Goal: Task Accomplishment & Management: Manage account settings

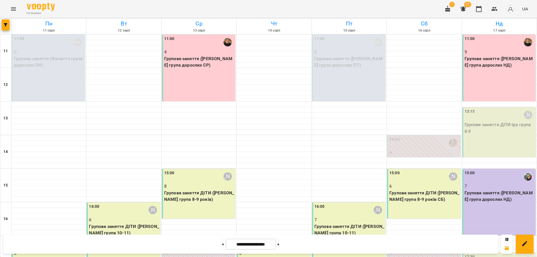
click at [480, 77] on div "11:00 9 Групове заняття (Оксана група дорослих НД)" at bounding box center [498, 68] width 73 height 67
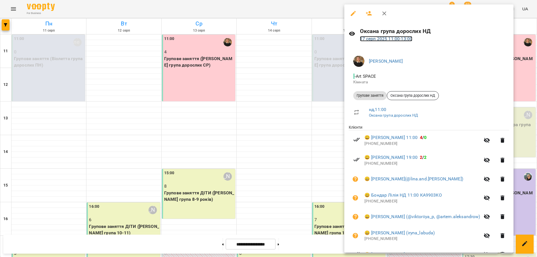
click at [389, 41] on link "17 серп 2025 11:00 - 13:00" at bounding box center [386, 38] width 53 height 5
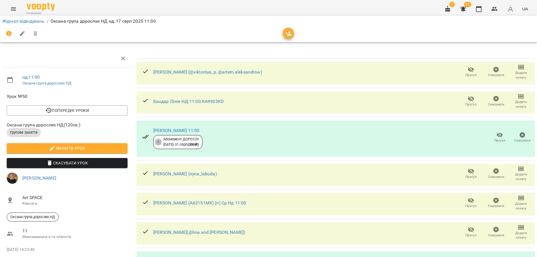
click at [290, 32] on icon "button" at bounding box center [288, 33] width 6 height 4
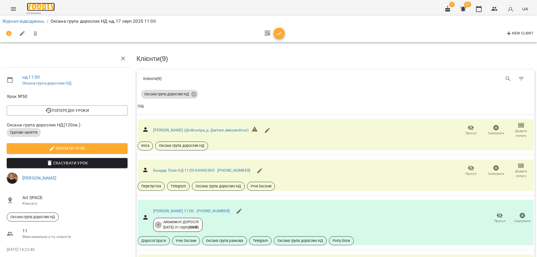
click at [38, 7] on img at bounding box center [41, 7] width 28 height 8
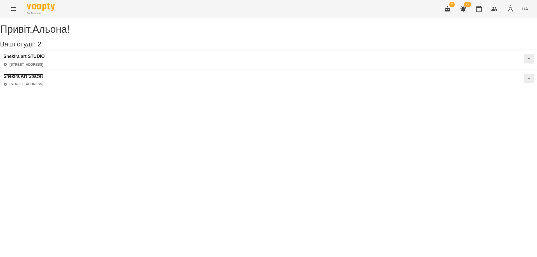
click at [43, 74] on h3 "Shekira Art Space" at bounding box center [23, 76] width 40 height 5
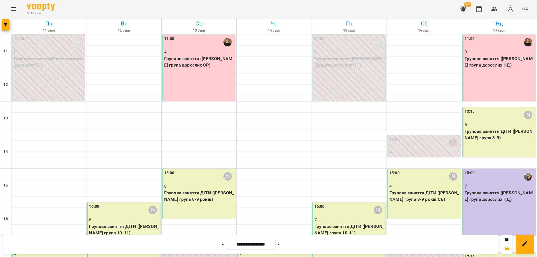
click at [496, 135] on p "Групове заняття ДІТИ (Іра група 8-9)" at bounding box center [499, 134] width 70 height 13
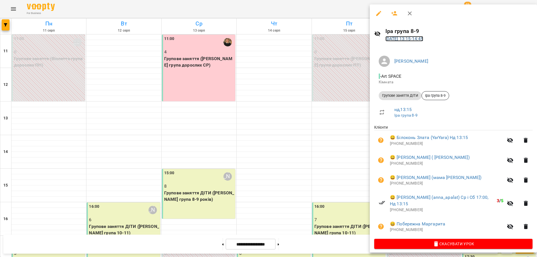
click at [418, 40] on link "17 серп 2025 13:15 - 14:45" at bounding box center [404, 38] width 38 height 5
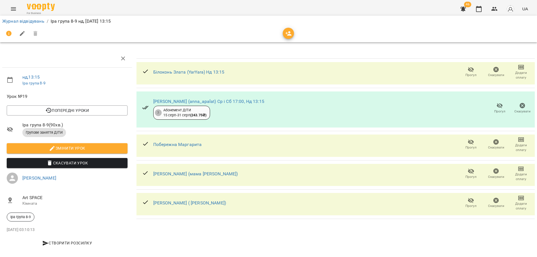
click at [290, 34] on icon "button" at bounding box center [288, 33] width 6 height 4
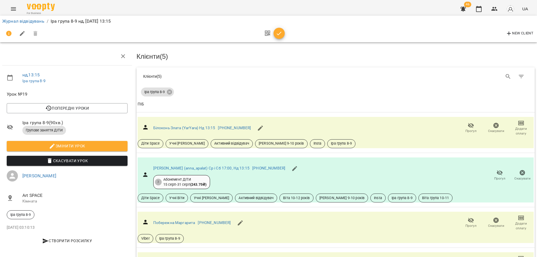
scroll to position [28, 0]
click at [32, 21] on link "Журнал відвідувань" at bounding box center [23, 20] width 42 height 5
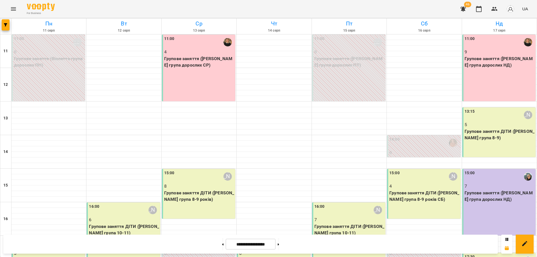
click at [498, 190] on p "Групове заняття (Оля група дорослих НД)" at bounding box center [499, 196] width 70 height 13
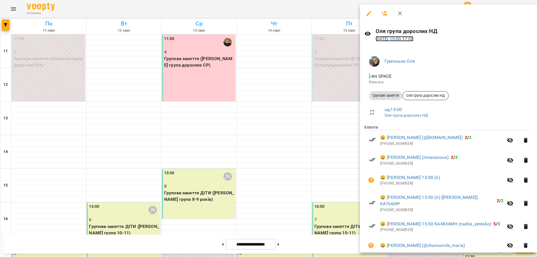
click at [410, 40] on link "17 серп 2025 15:00 - 17:00" at bounding box center [394, 38] width 38 height 5
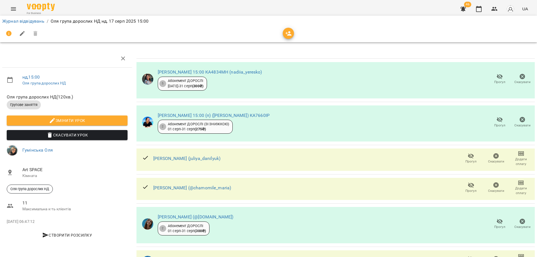
click at [288, 32] on icon "button" at bounding box center [288, 33] width 6 height 4
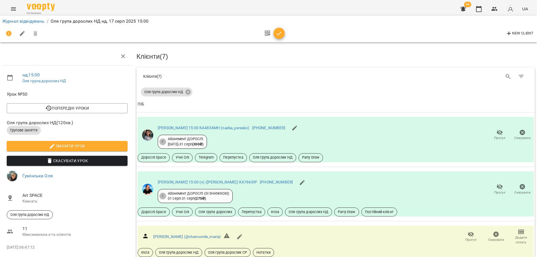
scroll to position [179, 0]
click at [22, 21] on link "Журнал відвідувань" at bounding box center [23, 20] width 42 height 5
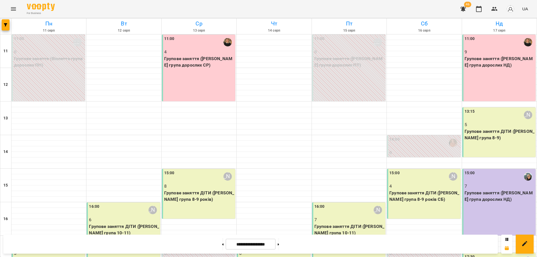
scroll to position [105, 0]
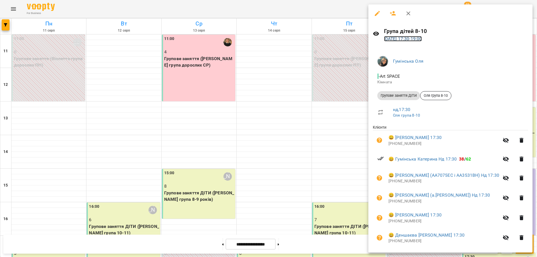
click at [421, 37] on link "17 серп 2025 17:30 - 19:00" at bounding box center [403, 38] width 38 height 5
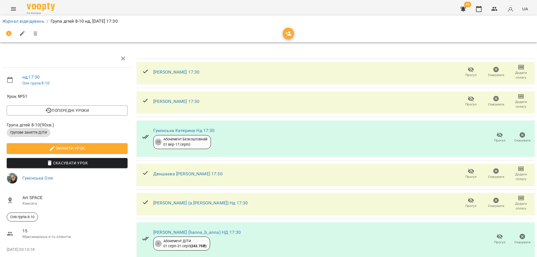
click at [282, 34] on div at bounding box center [268, 33] width 532 height 13
click at [286, 33] on icon "button" at bounding box center [288, 33] width 6 height 4
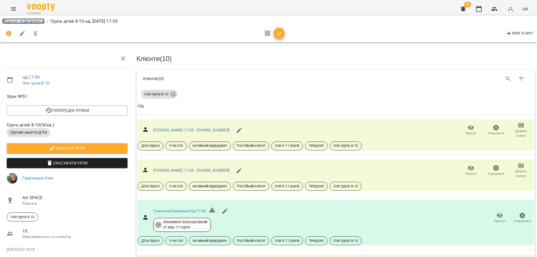
click at [38, 20] on link "Журнал відвідувань" at bounding box center [23, 20] width 42 height 5
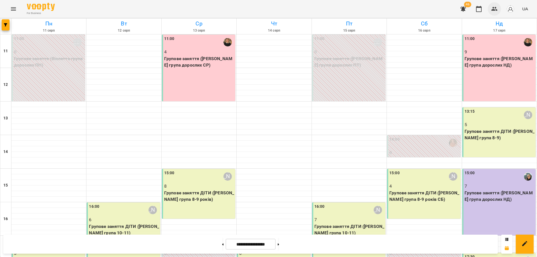
click at [492, 12] on icon "button" at bounding box center [494, 9] width 7 height 7
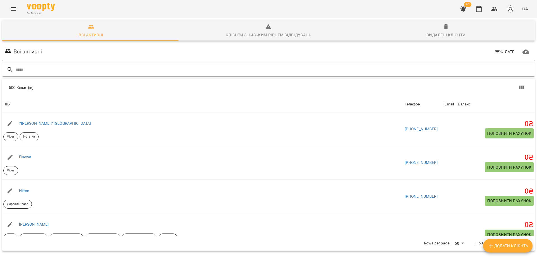
click at [83, 70] on input "text" at bounding box center [274, 69] width 517 height 9
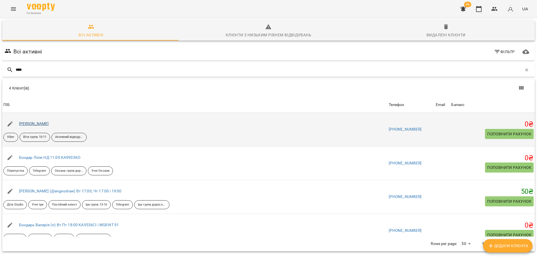
type input "****"
click at [36, 125] on link "Аліса Бондар" at bounding box center [34, 123] width 30 height 4
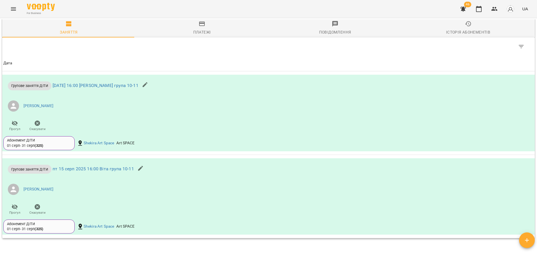
scroll to position [363, 0]
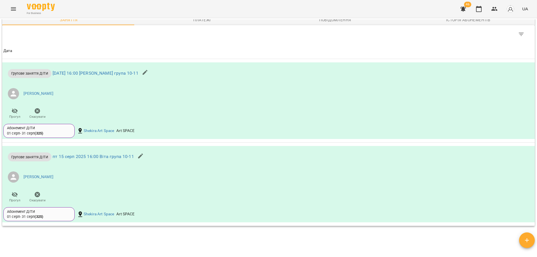
click at [54, 249] on div "Мої клієнти / Аліса Бондар Аліса Бондар Viber Віта група 10-11 Активний відвіду…" at bounding box center [268, 136] width 534 height 235
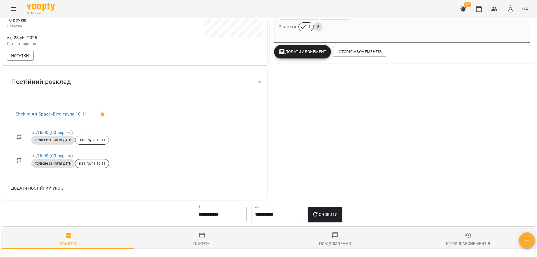
scroll to position [0, 0]
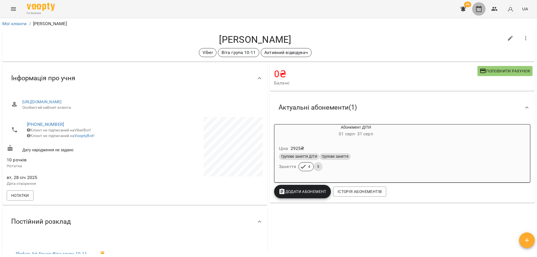
click at [481, 10] on icon "button" at bounding box center [478, 9] width 7 height 7
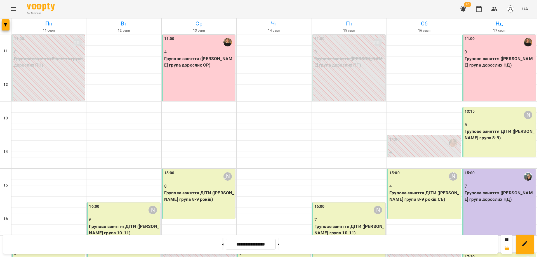
scroll to position [105, 0]
click at [187, 236] on div "17:00 0 Групове заняття ДІТИ (Віта група 9-11 років)" at bounding box center [198, 261] width 73 height 50
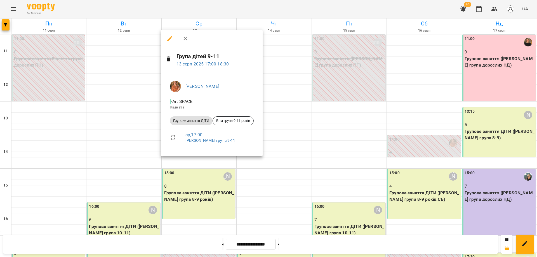
click at [263, 176] on div at bounding box center [268, 128] width 537 height 257
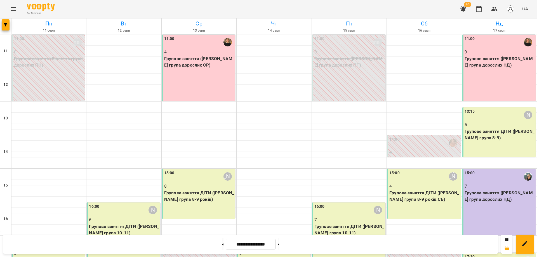
click at [361, 4] on div "For Business 46 UA" at bounding box center [268, 9] width 537 height 18
click at [142, 5] on div "For Business 46 UA" at bounding box center [268, 9] width 537 height 18
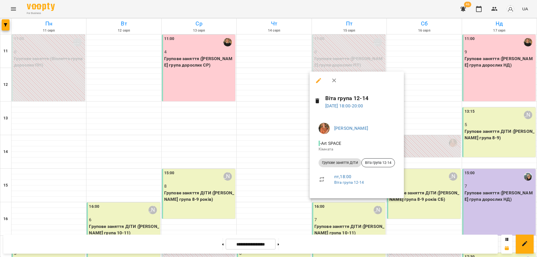
click at [343, 101] on h6 "Віта група 12-14" at bounding box center [362, 98] width 74 height 9
click at [343, 107] on link "15 серп 2025 18:00 - 20:00" at bounding box center [344, 105] width 38 height 5
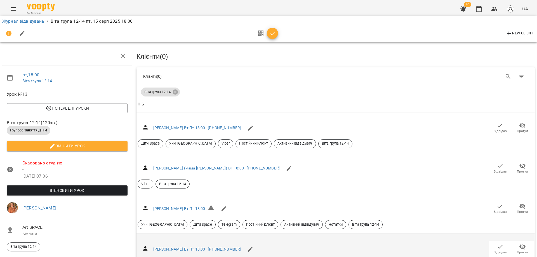
scroll to position [39, 0]
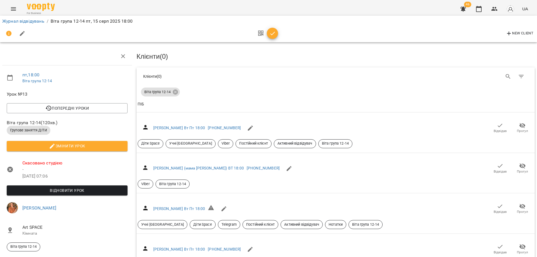
click at [301, 34] on div "New Client" at bounding box center [268, 33] width 532 height 13
click at [302, 34] on div "New Client" at bounding box center [268, 33] width 532 height 13
click at [27, 21] on link "Журнал відвідувань" at bounding box center [23, 20] width 42 height 5
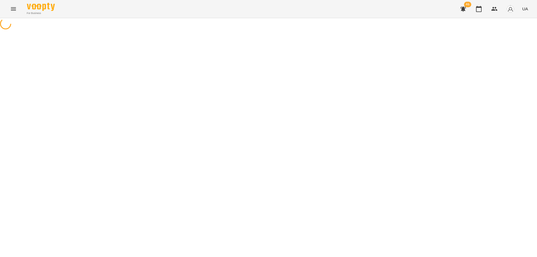
click at [15, 11] on icon "Menu" at bounding box center [13, 9] width 7 height 7
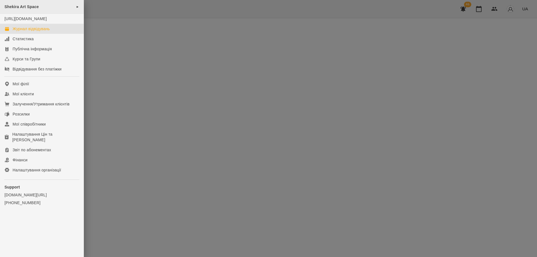
click at [40, 5] on div "Shekira Art Space ►" at bounding box center [42, 7] width 84 height 14
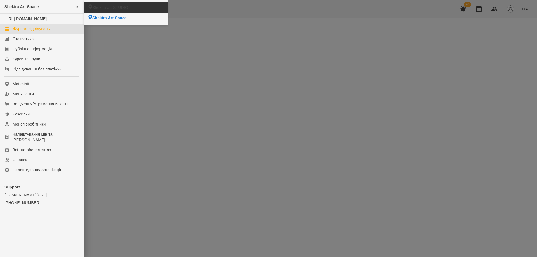
click at [272, 10] on div at bounding box center [268, 128] width 537 height 257
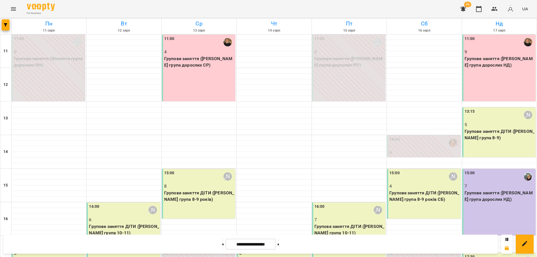
click at [332, 8] on div "For Business 46 UA" at bounding box center [268, 9] width 537 height 18
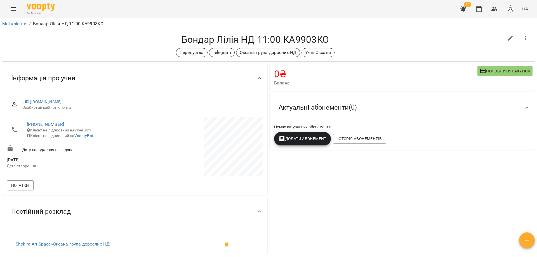
click at [392, 50] on div "Перепустка Telegram Оксана група дорослих НД Учні Оксани" at bounding box center [255, 52] width 497 height 9
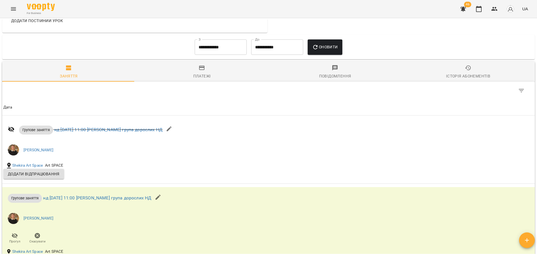
scroll to position [280, 0]
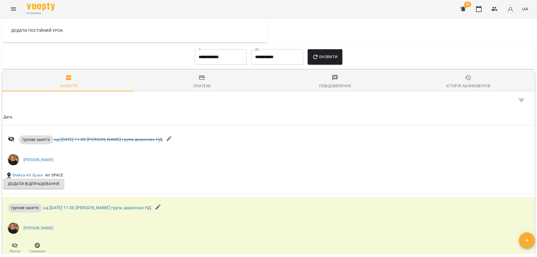
click at [217, 56] on input "**********" at bounding box center [221, 57] width 52 height 16
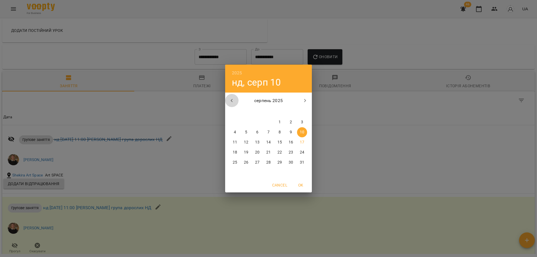
click at [233, 101] on icon "button" at bounding box center [231, 100] width 7 height 7
click at [244, 120] on span "1" at bounding box center [246, 122] width 10 height 6
type input "**********"
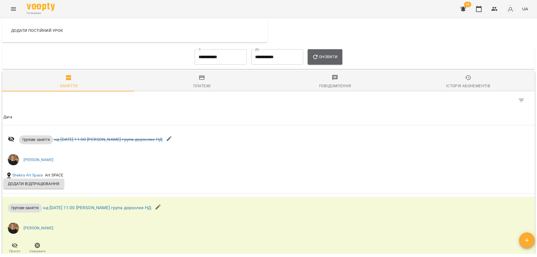
click at [323, 56] on span "Оновити" at bounding box center [324, 56] width 25 height 7
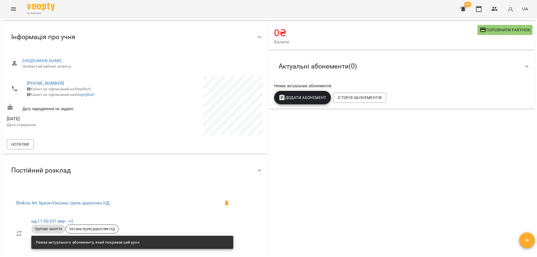
scroll to position [0, 0]
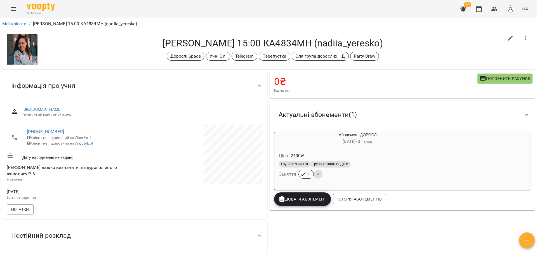
click at [324, 35] on div "Єресько Надія Нд 15:00 КА4834МН (nadiia_yeresko) Дорослі Space Учні Олі Telegra…" at bounding box center [268, 49] width 532 height 40
click at [406, 57] on div "Дорослі Space Учні Олі Telegram Перепустка Оля група дорослих НД Party Draw" at bounding box center [273, 56] width 462 height 9
click at [419, 45] on h4 "Єресько Надія Нд 15:00 КА4834МН (nadiia_yeresko)" at bounding box center [273, 42] width 462 height 11
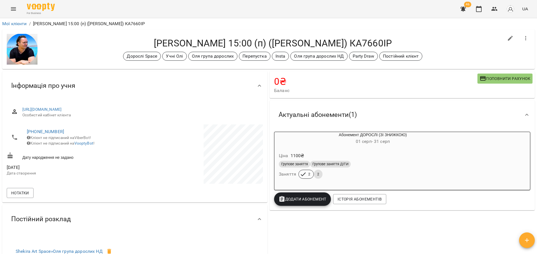
click at [225, 36] on div "[PERSON_NAME] 15:00 (п) (andreiasafat) КА7660ІР Дорослі Space Учні [PERSON_NAME…" at bounding box center [268, 49] width 532 height 40
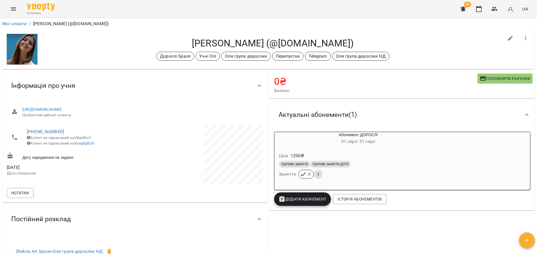
click at [283, 43] on h4 "Маленко Аня (@tse.design)" at bounding box center [273, 42] width 462 height 11
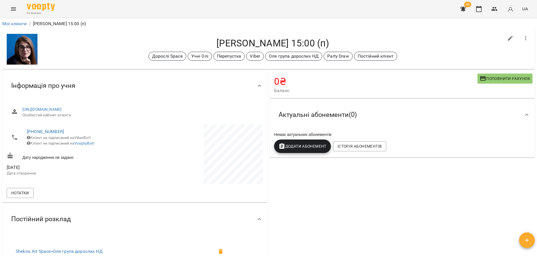
click at [313, 42] on h4 "[PERSON_NAME] 15:00 (п)" at bounding box center [273, 42] width 462 height 11
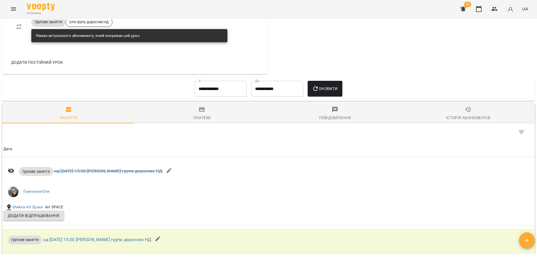
scroll to position [252, 0]
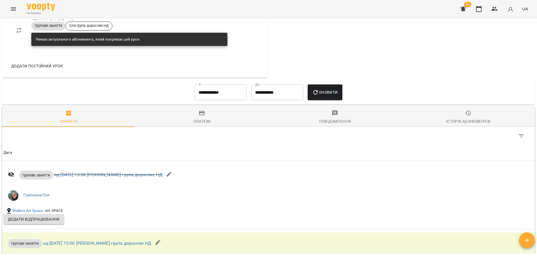
click at [219, 91] on input "**********" at bounding box center [221, 92] width 52 height 16
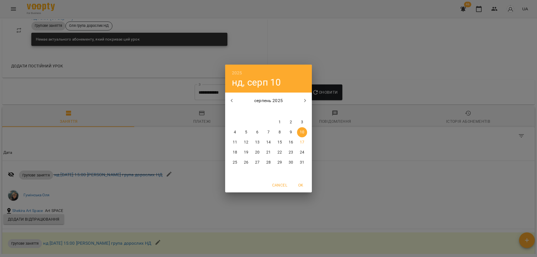
drag, startPoint x: 282, startPoint y: 120, endPoint x: 313, endPoint y: 106, distance: 33.9
click at [282, 120] on span "1" at bounding box center [280, 122] width 10 height 6
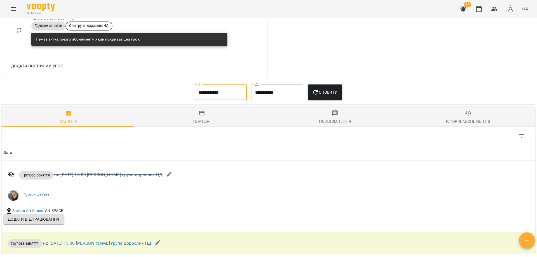
click at [329, 96] on button "Оновити" at bounding box center [325, 92] width 34 height 16
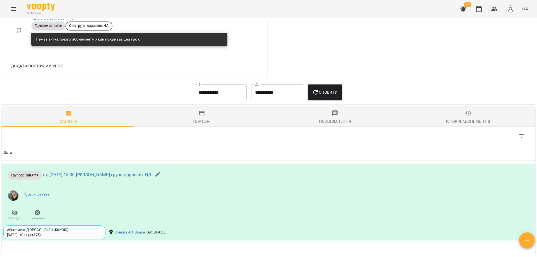
click at [210, 93] on input "**********" at bounding box center [221, 92] width 52 height 16
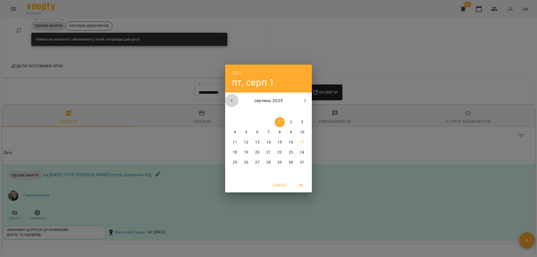
click at [230, 101] on icon "button" at bounding box center [231, 100] width 7 height 7
click at [249, 120] on span "1" at bounding box center [246, 122] width 10 height 6
type input "**********"
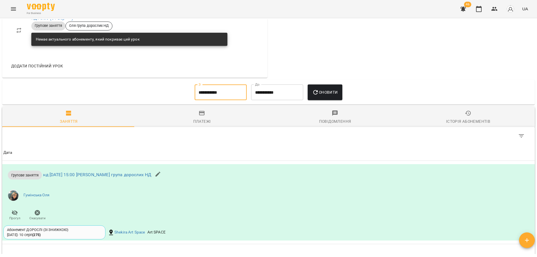
click at [344, 86] on div "Оновити" at bounding box center [324, 92] width 39 height 20
click at [335, 95] on span "Оновити" at bounding box center [324, 92] width 25 height 7
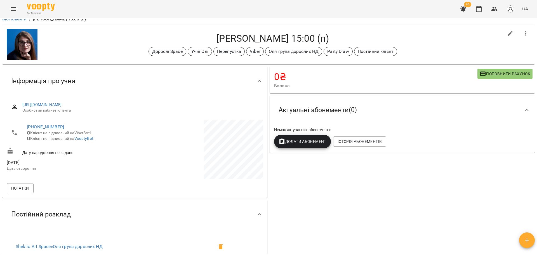
scroll to position [0, 0]
